Goal: Find specific page/section: Find specific page/section

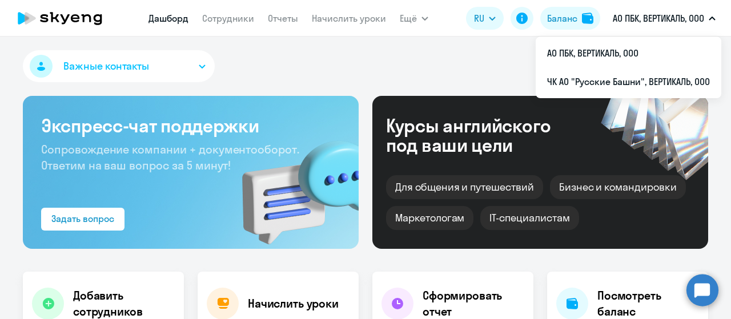
select select "30"
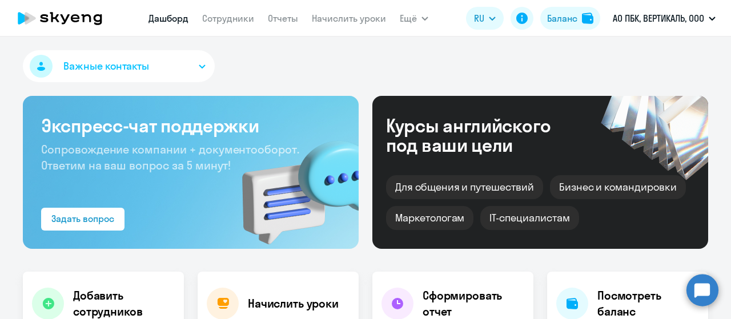
click at [389, 67] on div "Важные контакты" at bounding box center [365, 68] width 685 height 37
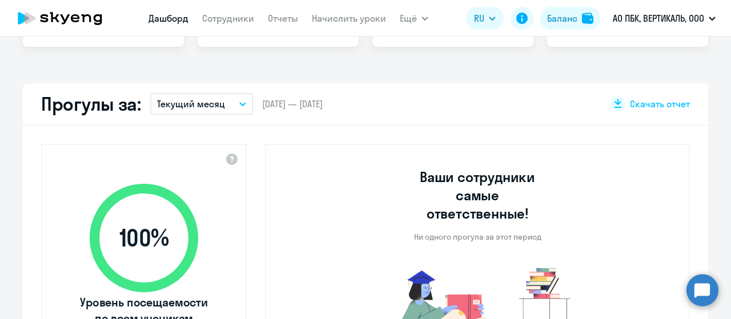
scroll to position [228, 0]
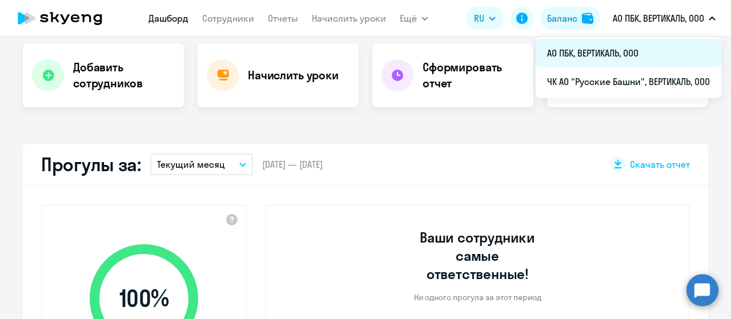
click at [630, 55] on li "АО ПБК, ВЕРТИКАЛЬ, ООО" at bounding box center [629, 53] width 186 height 29
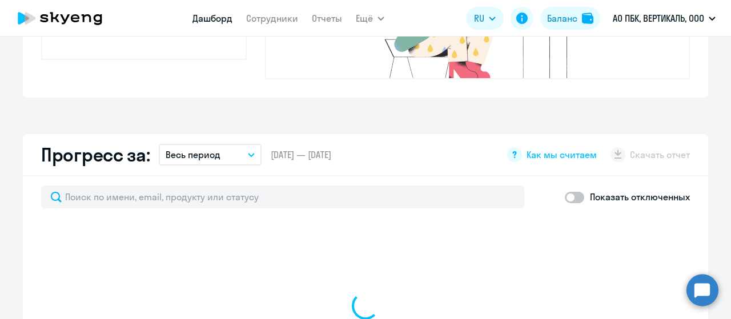
scroll to position [685, 0]
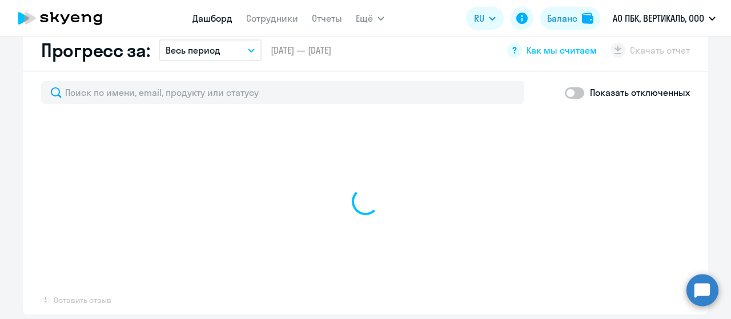
select select "30"
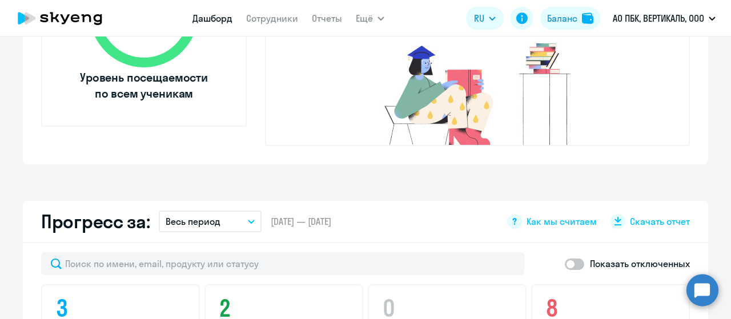
scroll to position [286, 0]
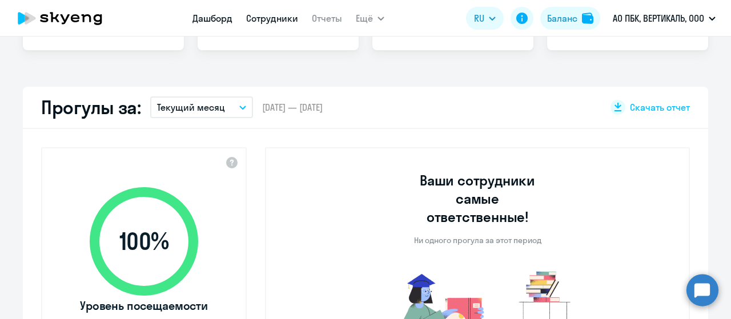
click at [283, 19] on link "Сотрудники" at bounding box center [272, 18] width 52 height 11
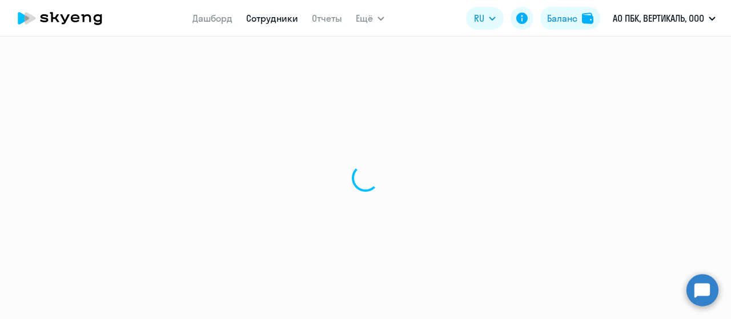
select select "30"
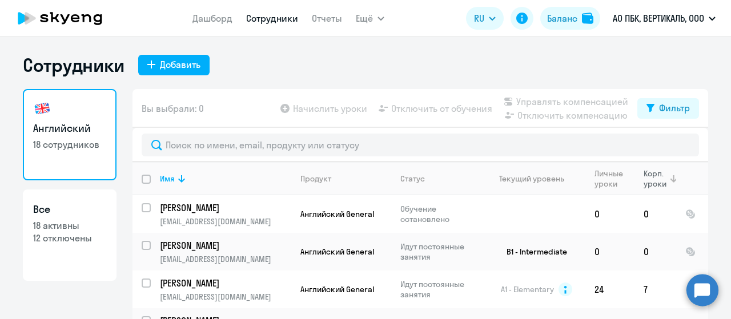
click at [644, 179] on div "Корп. уроки" at bounding box center [656, 178] width 25 height 21
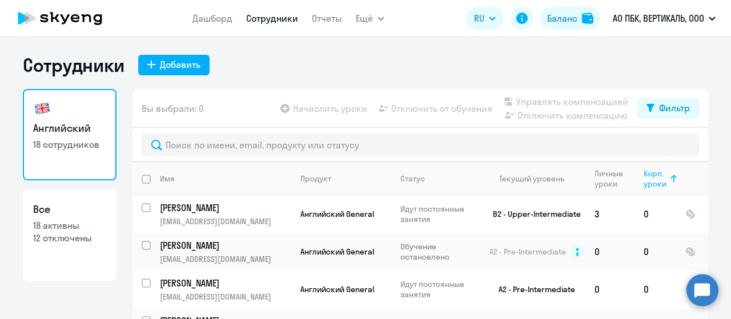
click at [644, 179] on div "Корп. уроки" at bounding box center [656, 178] width 25 height 21
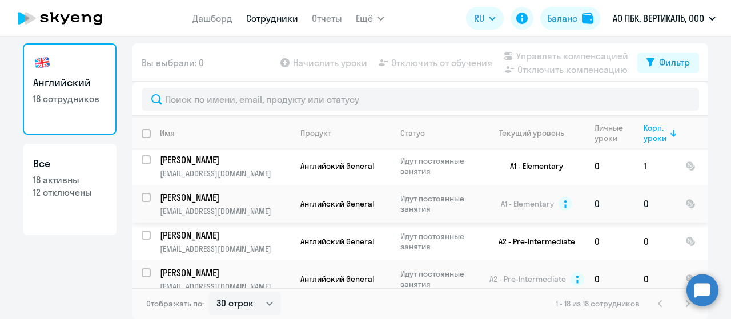
scroll to position [171, 0]
